Goal: Task Accomplishment & Management: Manage account settings

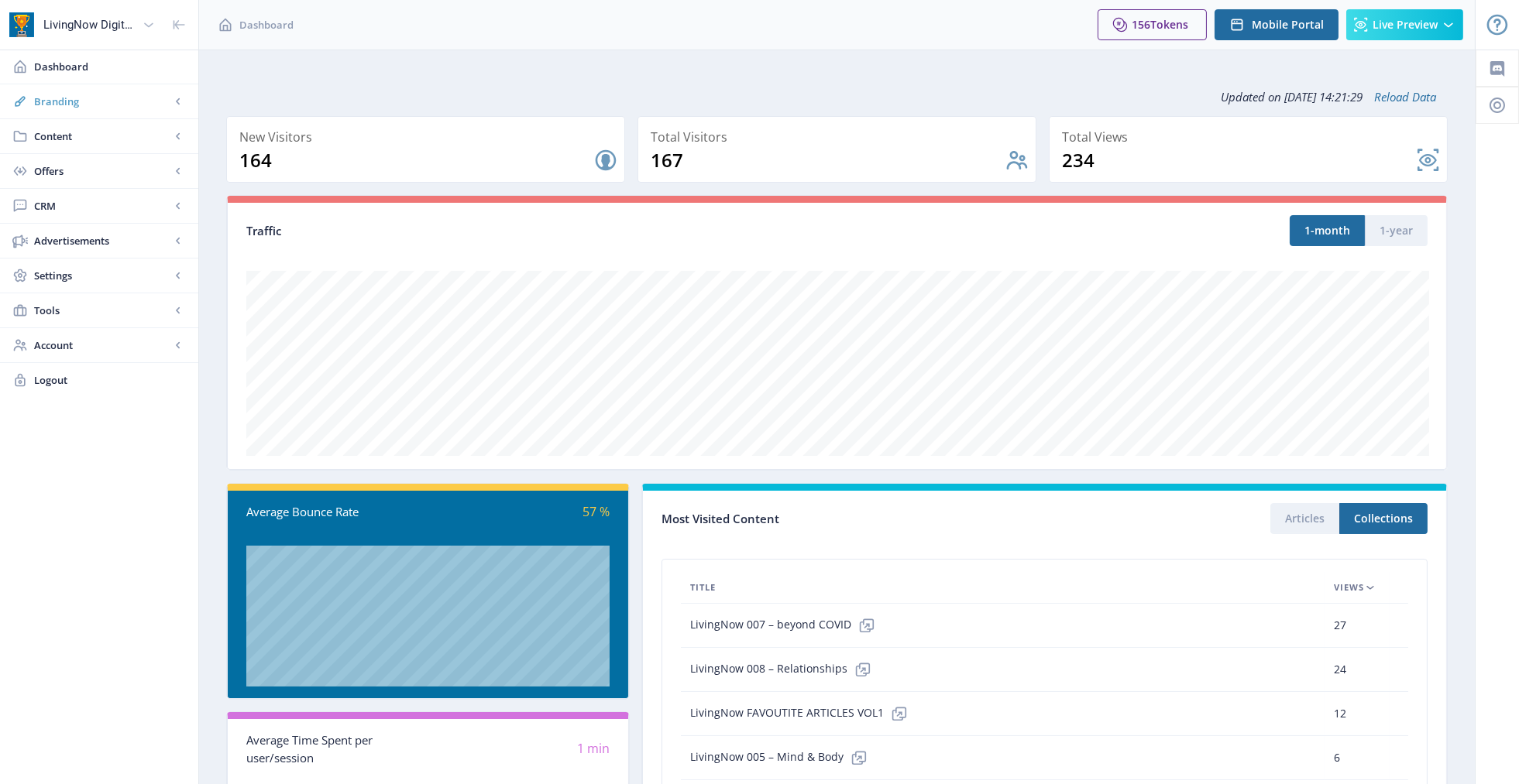
click at [46, 106] on span "Branding" at bounding box center [102, 101] width 136 height 15
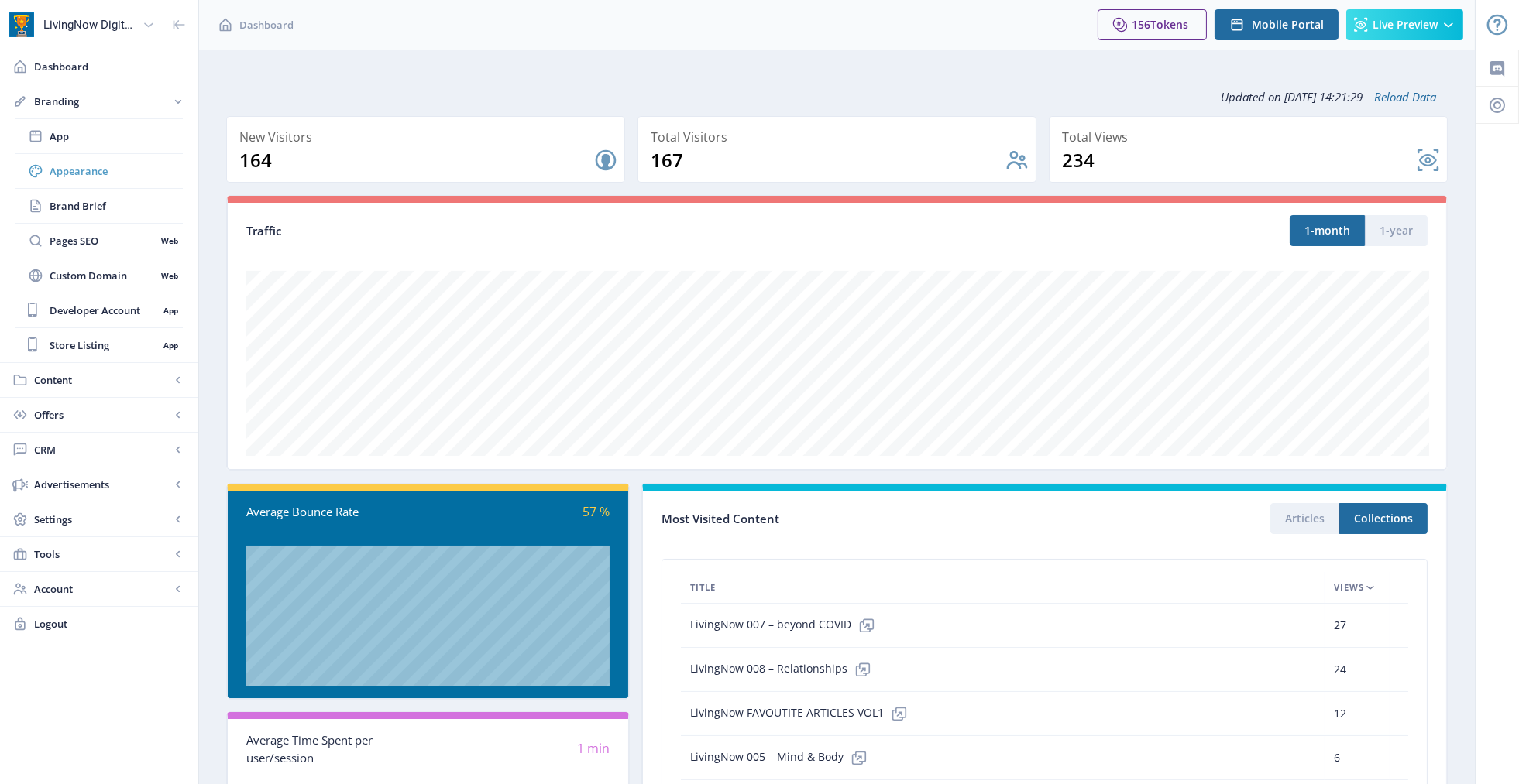
click at [71, 171] on span "Appearance" at bounding box center [116, 171] width 133 height 15
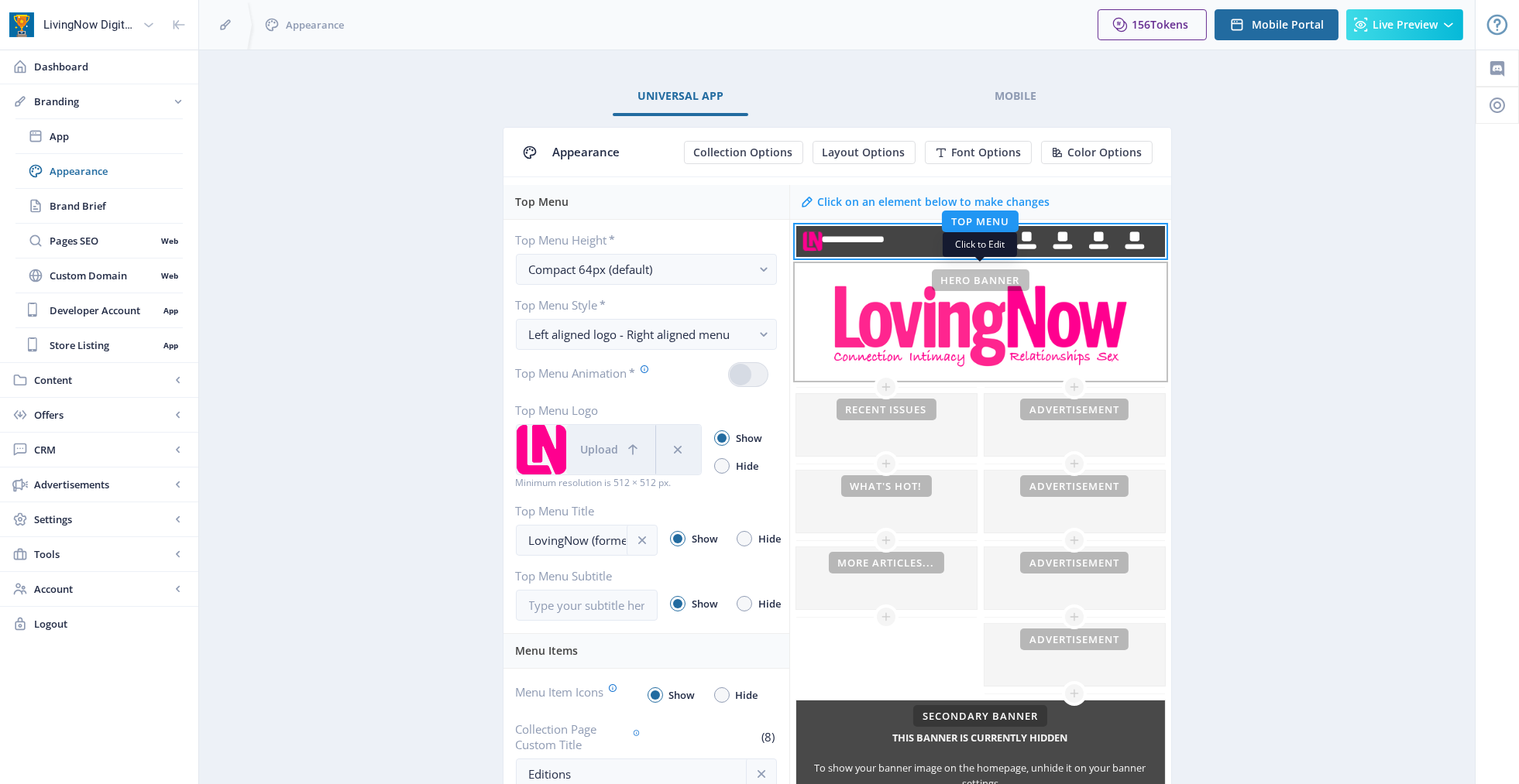
click at [978, 327] on div "This banner is currently hidden To show your banner image on the homepage, unhi…" at bounding box center [980, 323] width 369 height 116
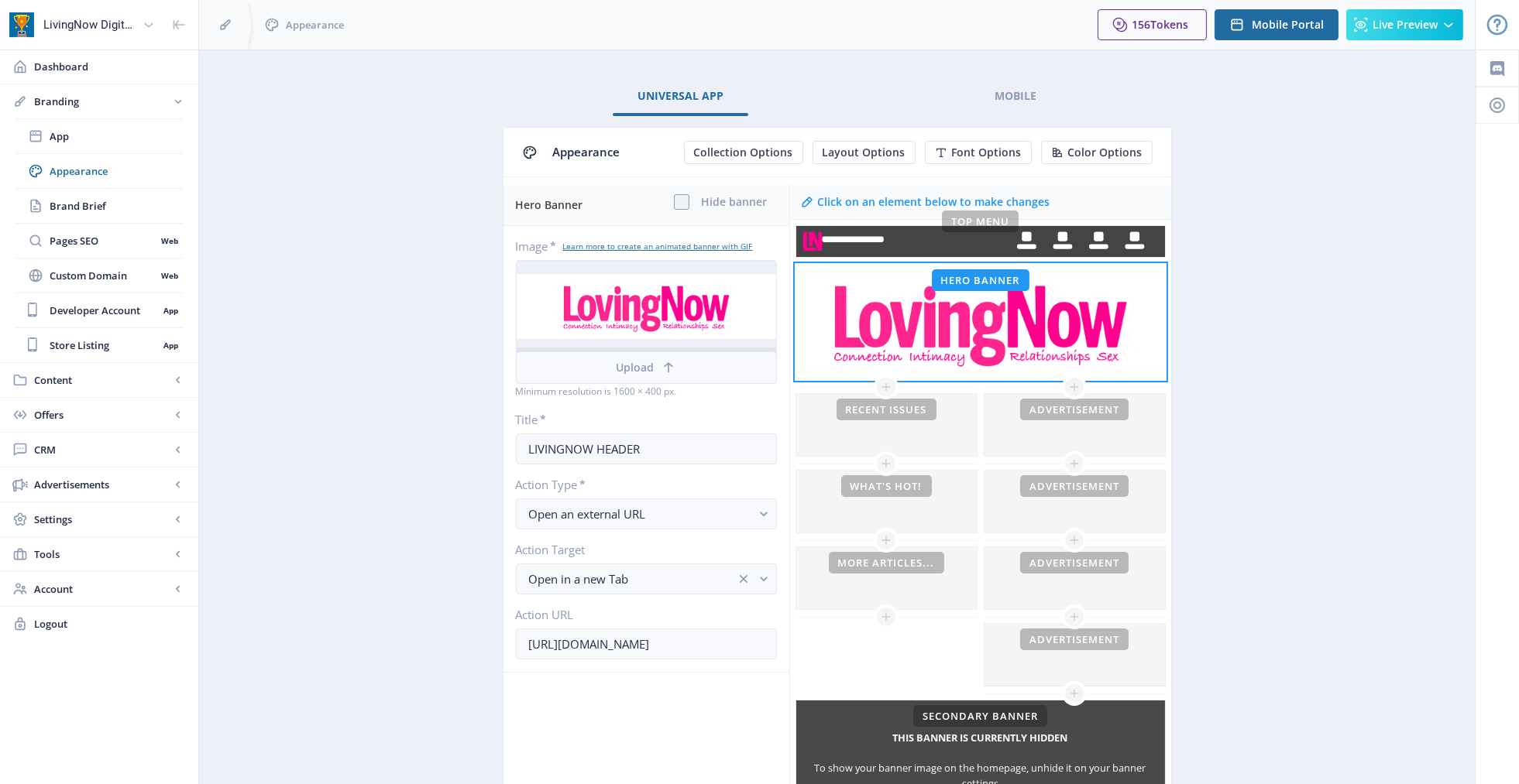
click at [665, 364] on icon at bounding box center [669, 368] width 10 height 10
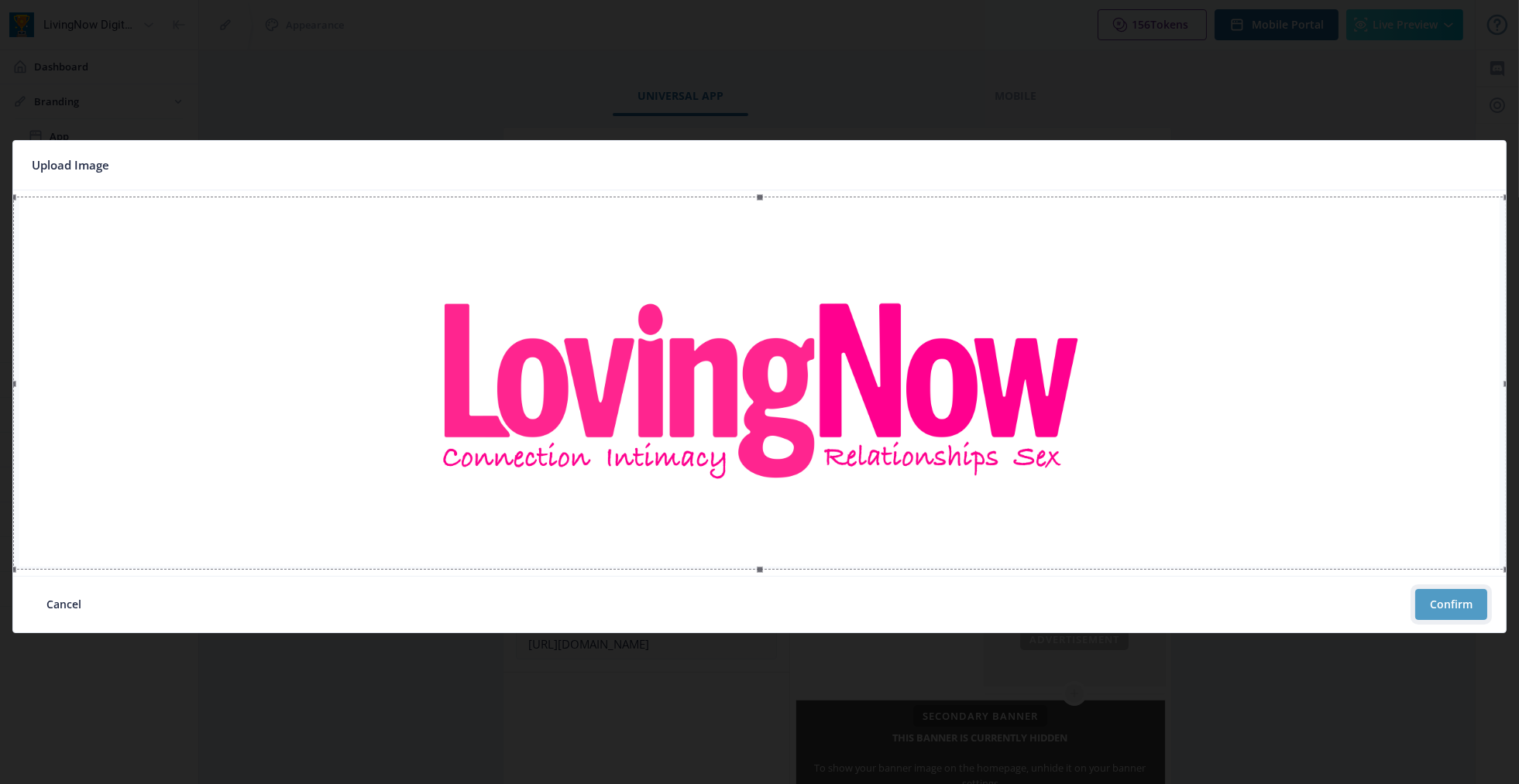
click at [1462, 606] on button "Confirm" at bounding box center [1452, 604] width 72 height 31
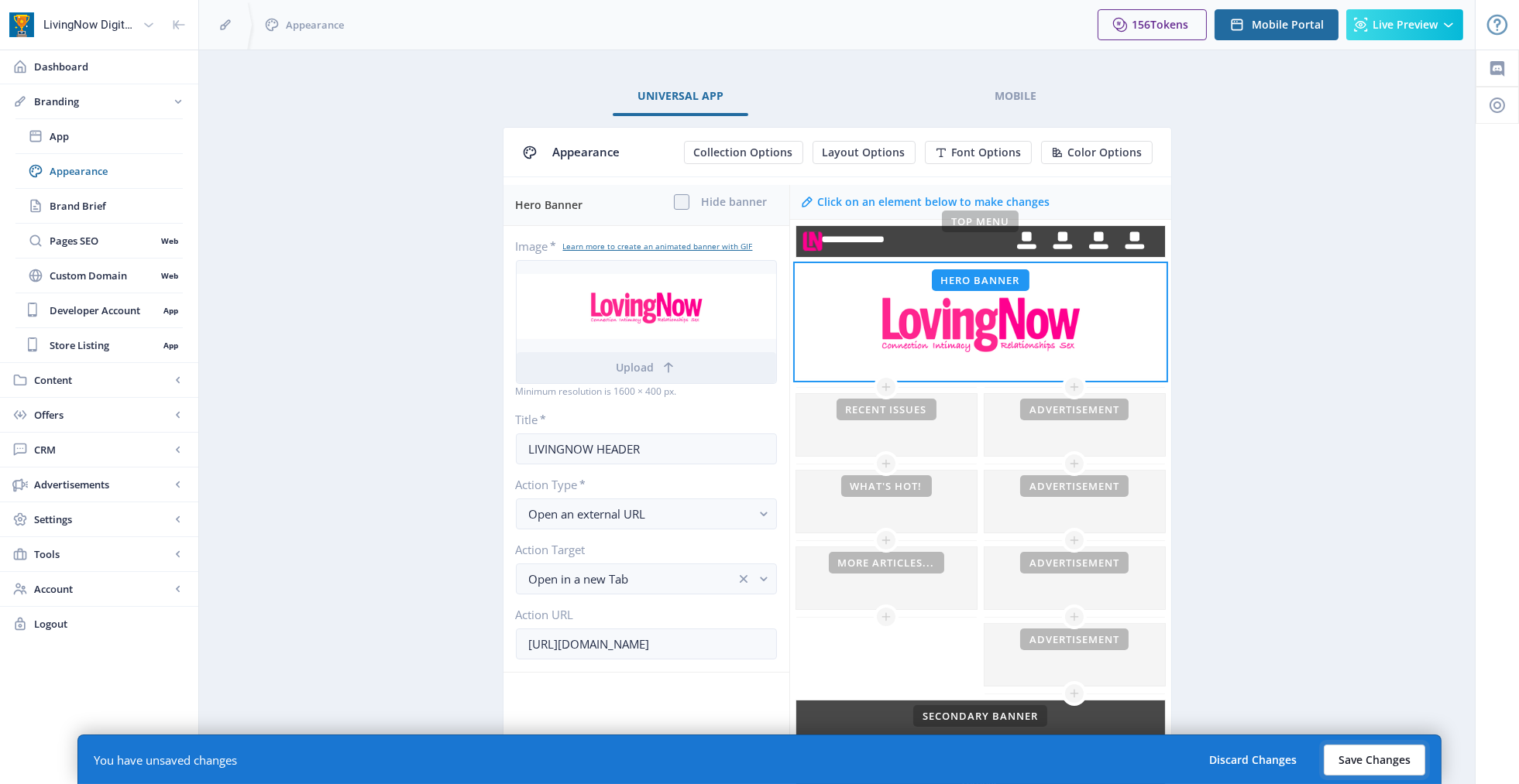
click at [1364, 755] on button "Save Changes" at bounding box center [1374, 760] width 101 height 31
